Goal: Transaction & Acquisition: Purchase product/service

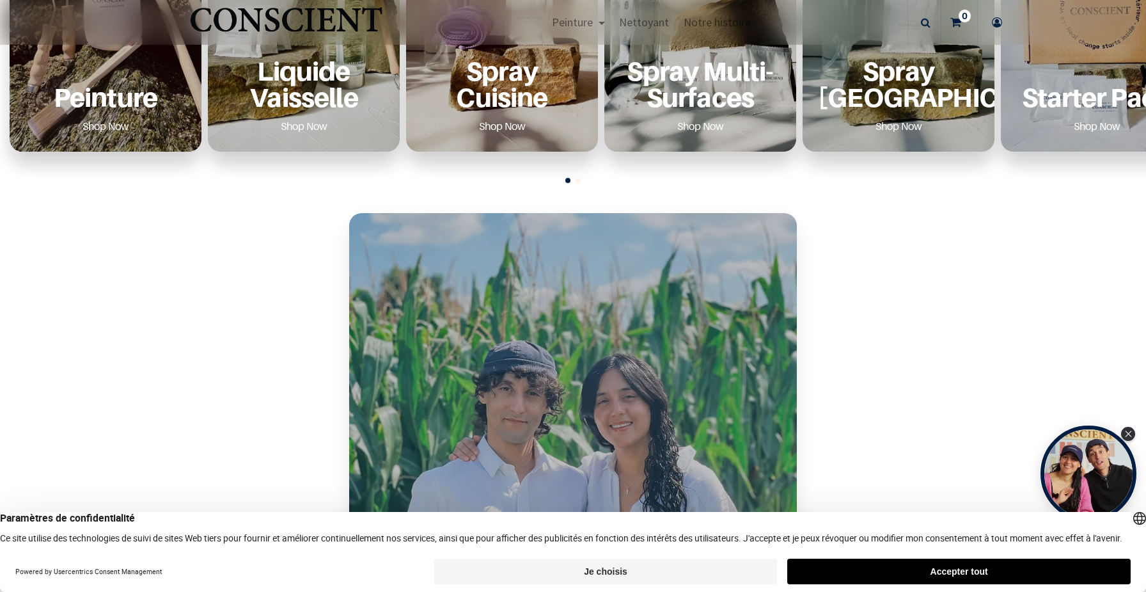
scroll to position [240, 0]
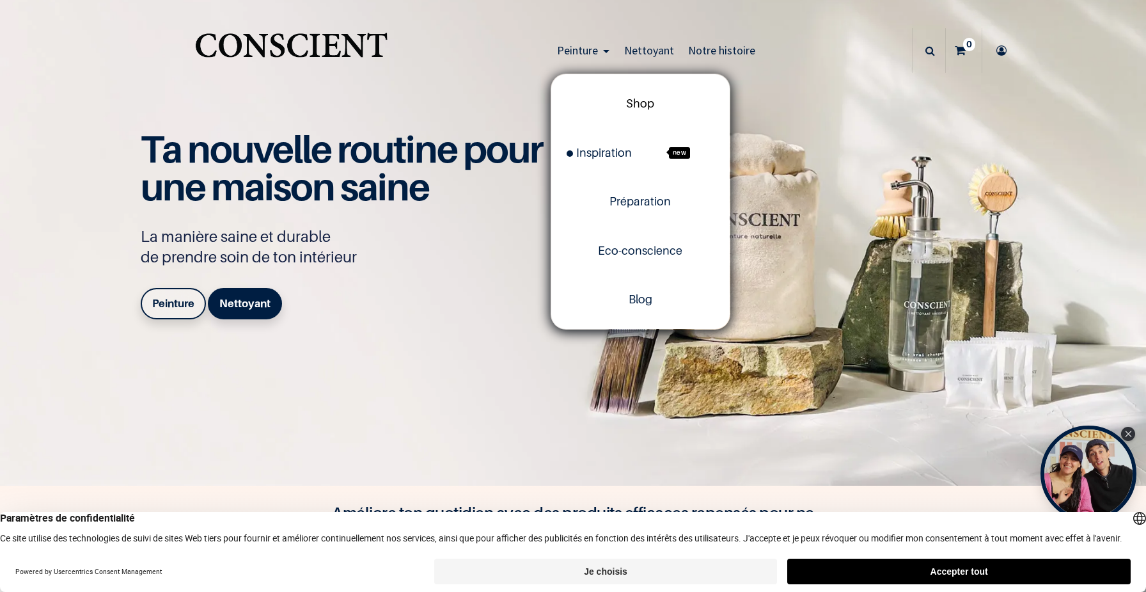
click at [626, 108] on span "Shop" at bounding box center [640, 103] width 28 height 13
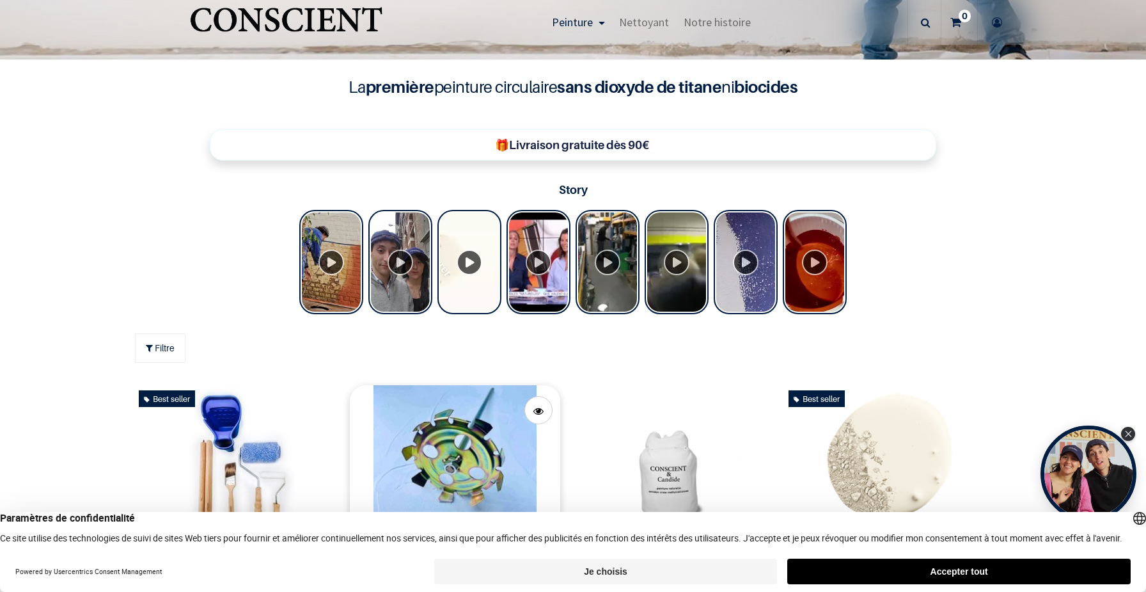
scroll to position [702, 0]
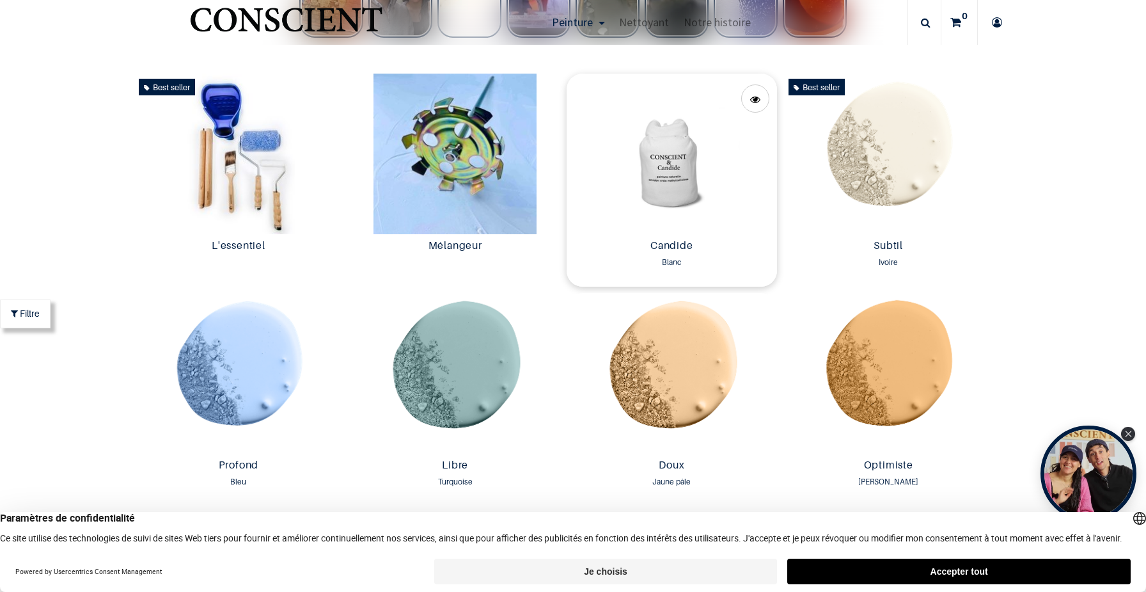
click at [668, 182] on img at bounding box center [672, 154] width 210 height 161
click at [909, 167] on img at bounding box center [888, 154] width 210 height 161
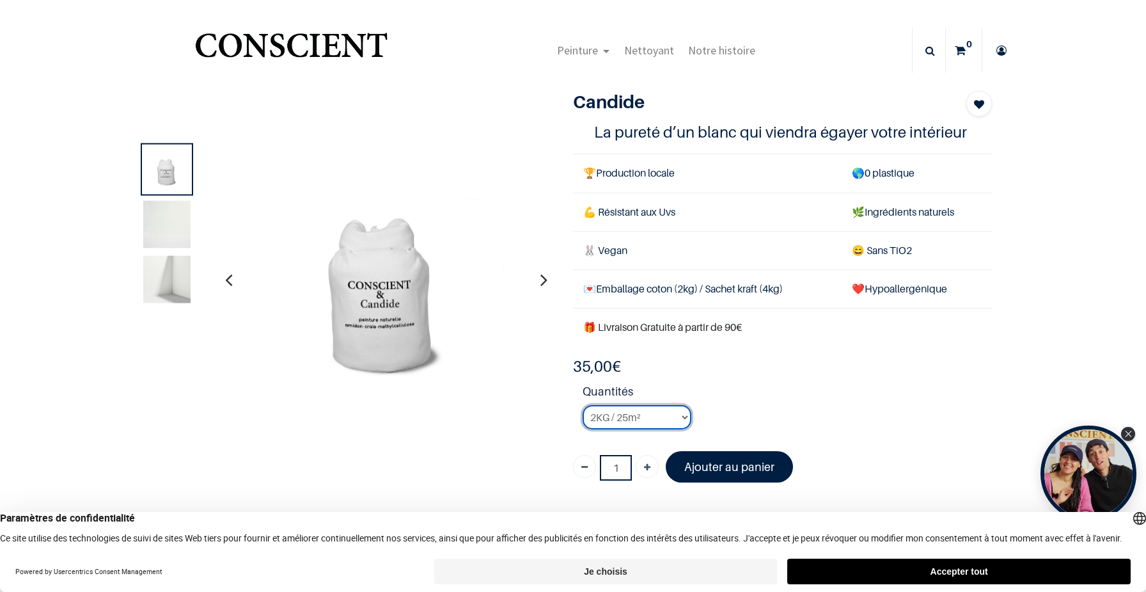
select select "3"
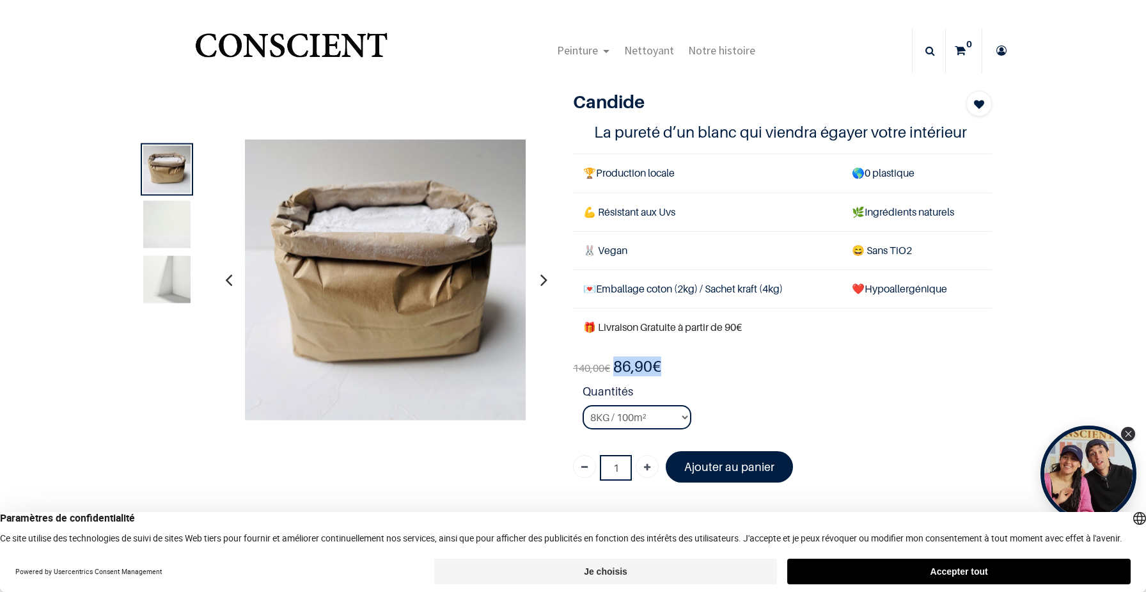
drag, startPoint x: 614, startPoint y: 365, endPoint x: 652, endPoint y: 368, distance: 38.5
click at [652, 368] on b "86,90 €" at bounding box center [637, 366] width 48 height 19
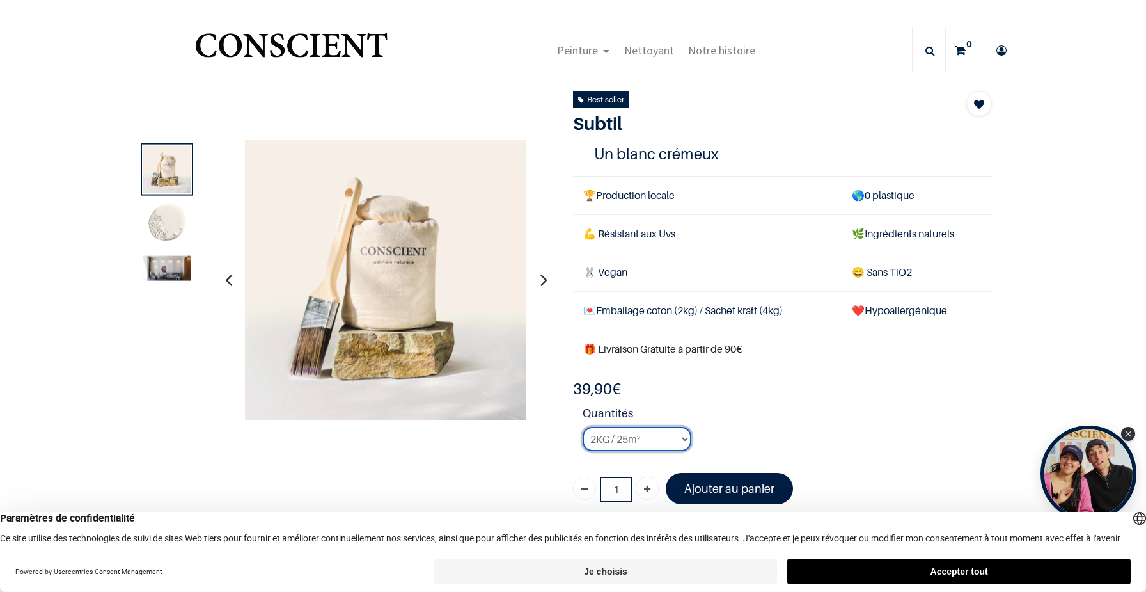
select select "127"
